Goal: Task Accomplishment & Management: Manage account settings

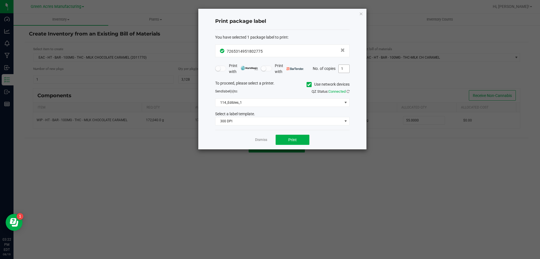
click at [347, 67] on input "1" at bounding box center [344, 69] width 11 height 8
type input "11"
click at [291, 138] on span "Print" at bounding box center [293, 139] width 8 height 5
click at [260, 140] on link "Dismiss" at bounding box center [261, 139] width 12 height 5
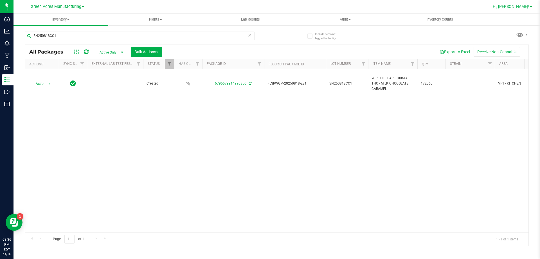
click at [521, 6] on span "Hi, [PERSON_NAME]!" at bounding box center [511, 6] width 37 height 5
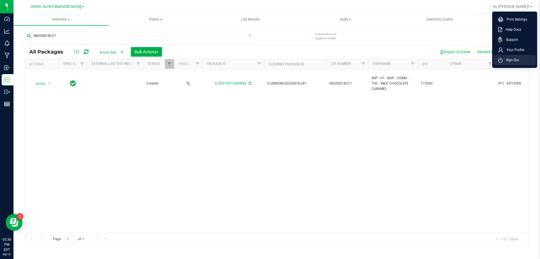
click at [516, 61] on span "Sign Out" at bounding box center [511, 60] width 16 height 6
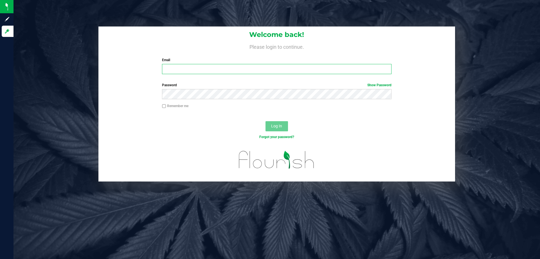
click at [242, 66] on input "Email" at bounding box center [276, 69] width 229 height 10
type input "jroot@liveparallel.com"
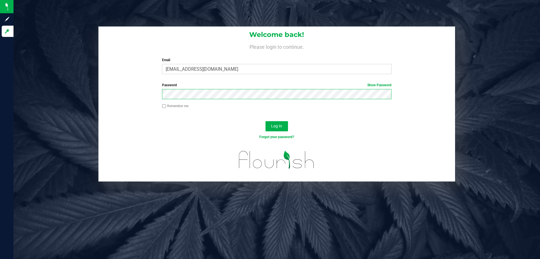
click at [266, 121] on button "Log In" at bounding box center [277, 126] width 23 height 10
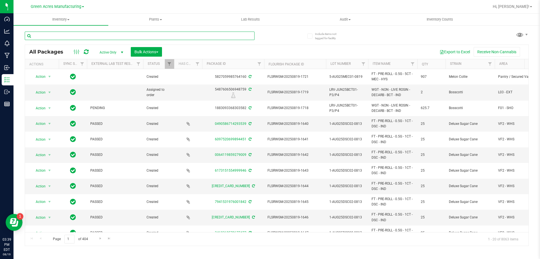
click at [117, 37] on input "text" at bounding box center [140, 36] width 230 height 8
paste input "FLSRWGM-20250508-054"
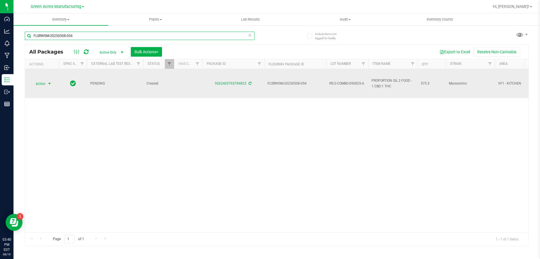
type input "FLSRWGM-20250508-054"
click at [42, 83] on span "Action" at bounding box center [38, 84] width 15 height 8
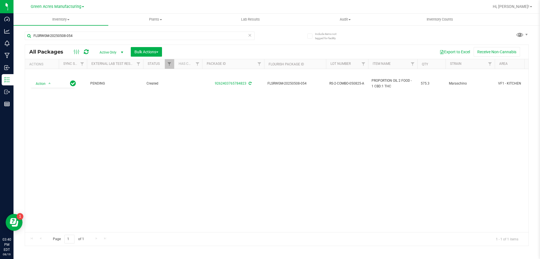
click at [157, 133] on div "Action Action Adjust qty Create package Edit attributes Global inventory Locate…" at bounding box center [277, 150] width 504 height 163
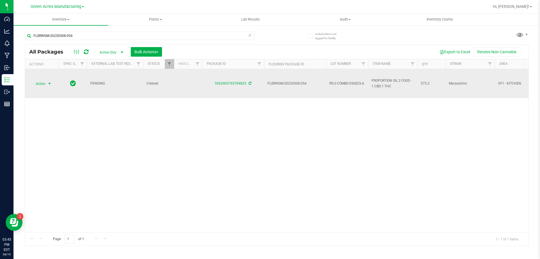
click at [44, 87] on span "Action" at bounding box center [38, 84] width 15 height 8
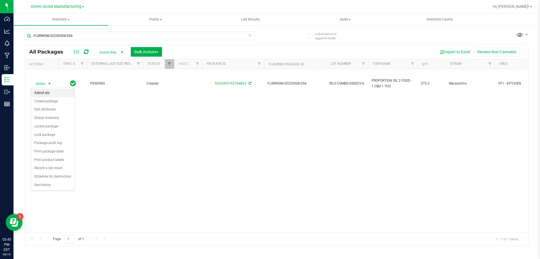
click at [43, 95] on li "Adjust qty" at bounding box center [53, 93] width 44 height 8
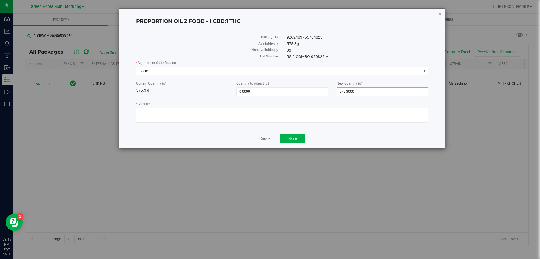
click at [358, 91] on span "575.3000 575.3" at bounding box center [383, 91] width 92 height 8
type input "571.3"
type input "-4.0000"
type input "571.3000"
click at [212, 73] on span "Select" at bounding box center [279, 71] width 285 height 8
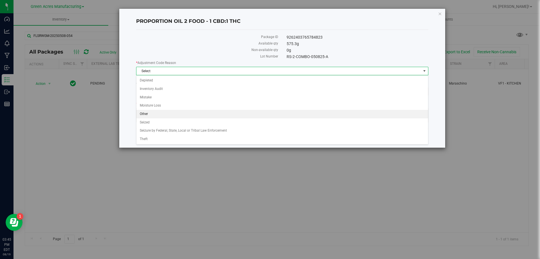
click at [167, 114] on li "Other" at bounding box center [283, 114] width 292 height 8
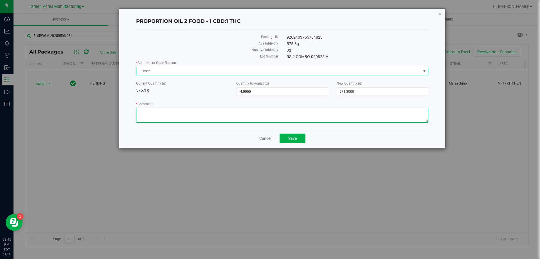
click at [170, 112] on textarea "* Comment" at bounding box center [282, 115] width 292 height 15
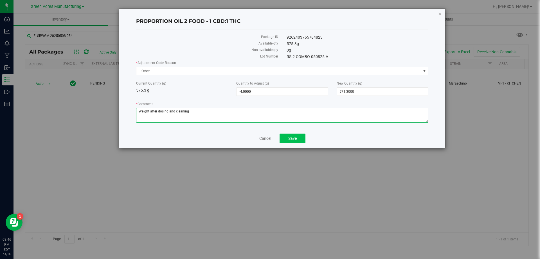
type textarea "Weight after dosing and cleaning"
click at [302, 139] on button "Save" at bounding box center [293, 138] width 26 height 10
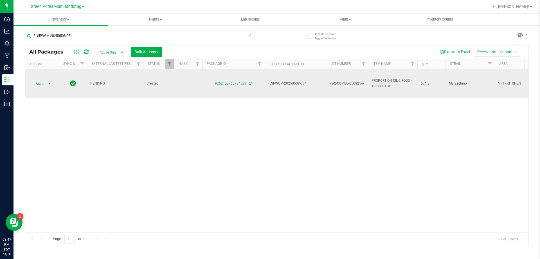
click at [46, 82] on span "select" at bounding box center [49, 84] width 7 height 8
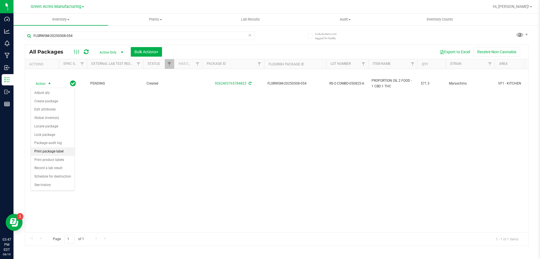
click at [60, 154] on li "Print package label" at bounding box center [53, 151] width 44 height 8
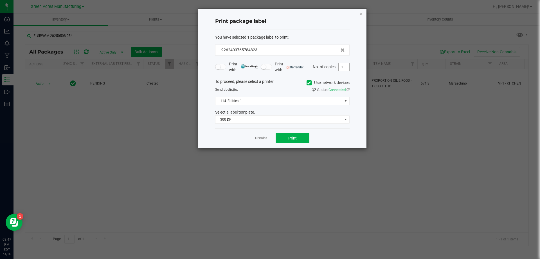
click at [348, 68] on input "1" at bounding box center [344, 67] width 11 height 8
type input "2"
click at [289, 136] on span "Print" at bounding box center [293, 138] width 8 height 5
click at [258, 138] on link "Dismiss" at bounding box center [261, 138] width 12 height 5
